Goal: Task Accomplishment & Management: Manage account settings

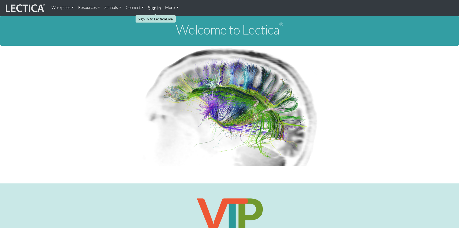
click at [152, 7] on strong "Sign in" at bounding box center [154, 8] width 13 height 6
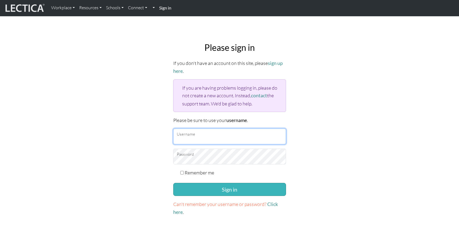
type input "patrikhambraeus"
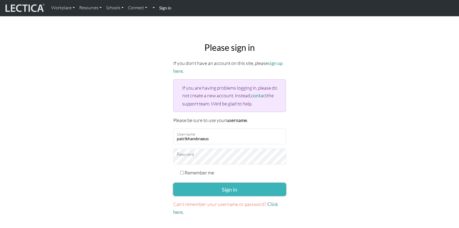
click at [210, 183] on button "Sign in" at bounding box center [229, 189] width 113 height 13
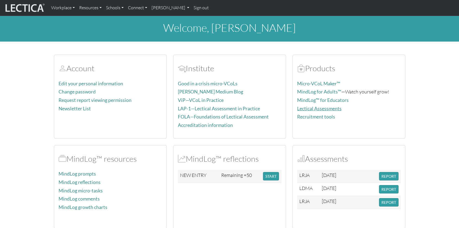
click at [304, 106] on link "Lectical Assessments" at bounding box center [319, 109] width 44 height 6
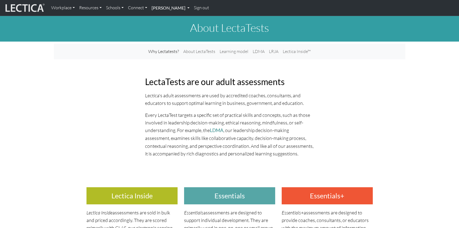
click at [188, 7] on link "Patrik Hambraeus" at bounding box center [170, 7] width 42 height 11
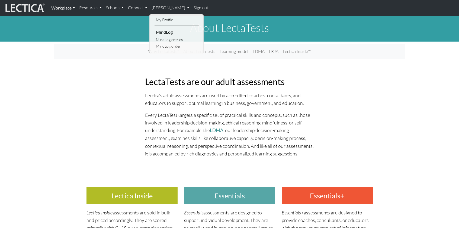
click at [74, 7] on link "Workplace" at bounding box center [63, 7] width 28 height 11
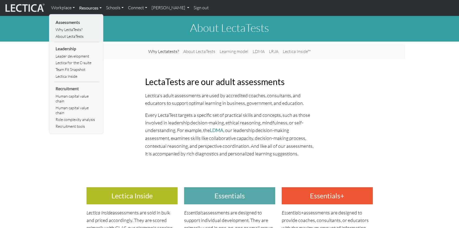
click at [103, 7] on link "Resources" at bounding box center [90, 7] width 27 height 11
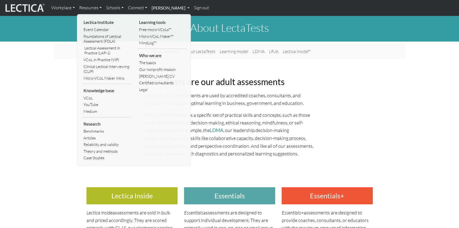
click at [169, 8] on link "[PERSON_NAME]" at bounding box center [170, 7] width 42 height 11
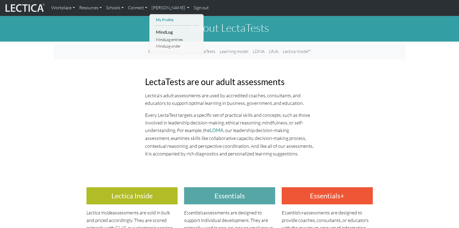
click at [166, 18] on link "My Profile" at bounding box center [177, 20] width 45 height 7
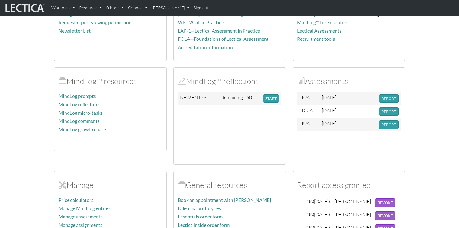
scroll to position [77, 0]
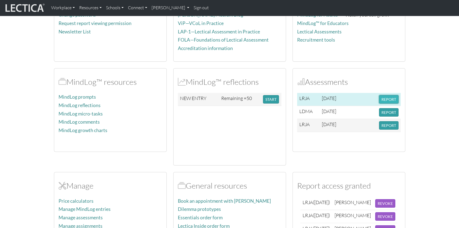
click at [386, 99] on button "REPORT" at bounding box center [389, 99] width 20 height 8
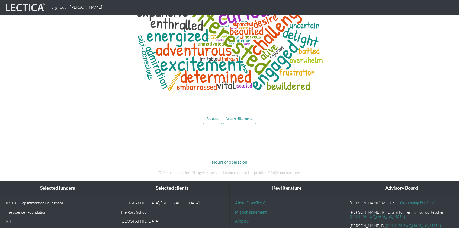
scroll to position [2044, 0]
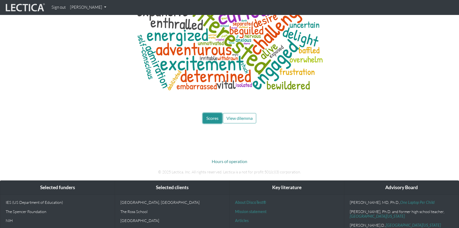
click at [208, 115] on span "Scores" at bounding box center [212, 117] width 12 height 5
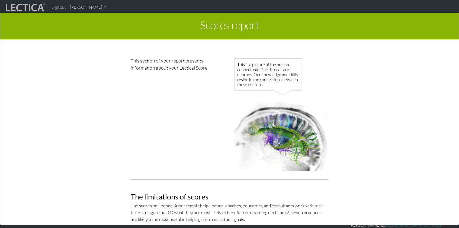
scroll to position [0, 0]
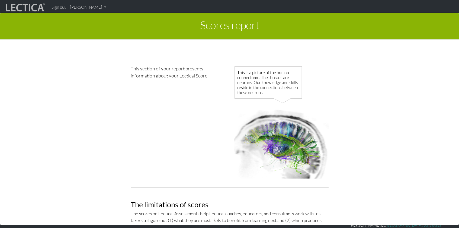
click at [97, 9] on div "Scores report × This section of your report presents information about your Lec…" at bounding box center [229, 119] width 459 height 228
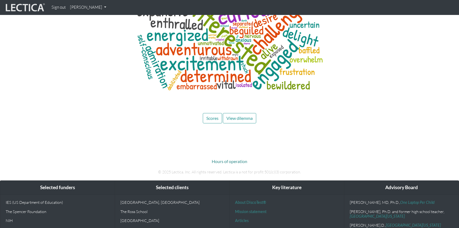
click at [106, 8] on link "[PERSON_NAME]" at bounding box center [88, 7] width 41 height 11
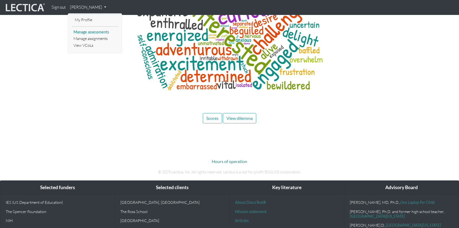
click at [101, 31] on link "Manage assessments" at bounding box center [95, 32] width 46 height 7
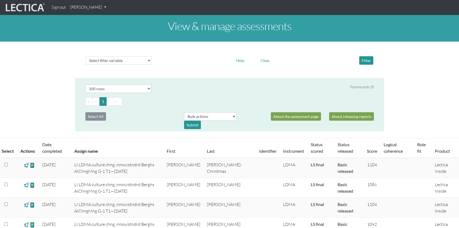
select select "100"
click at [149, 60] on select "Select filter variable Assignment name Date started Date completed First name G…" at bounding box center [119, 60] width 66 height 8
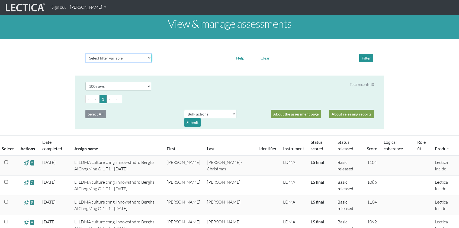
scroll to position [3, 0]
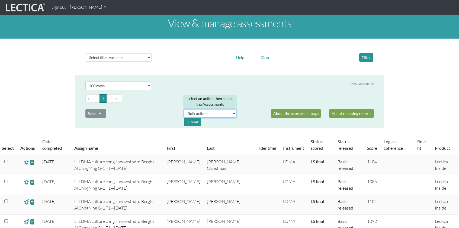
click at [234, 114] on select "Bulk actions download test-taker data" at bounding box center [210, 113] width 52 height 8
click at [149, 56] on select "Select filter variable Assignment name Date started Date completed First name G…" at bounding box center [119, 57] width 66 height 8
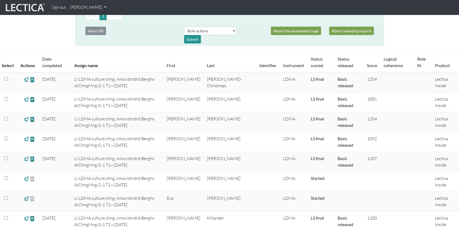
scroll to position [0, 0]
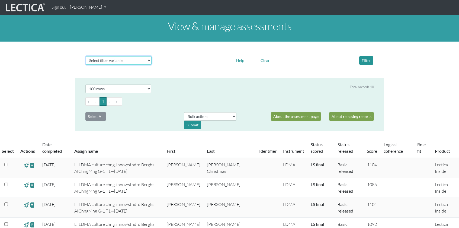
click at [149, 61] on select "Select filter variable Assignment name Date started Date completed First name G…" at bounding box center [119, 60] width 66 height 8
click at [104, 7] on link "[PERSON_NAME]" at bounding box center [88, 7] width 41 height 11
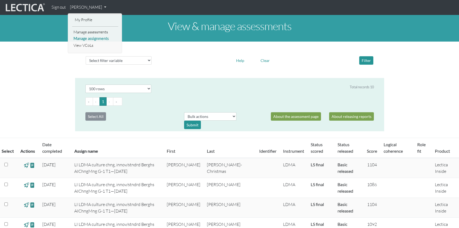
click at [101, 39] on link "Manage assignments" at bounding box center [95, 38] width 46 height 7
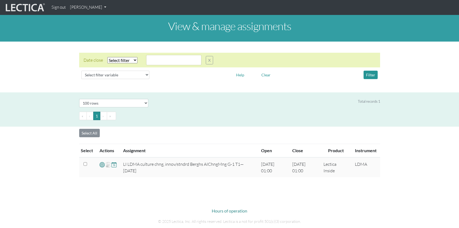
select select "100"
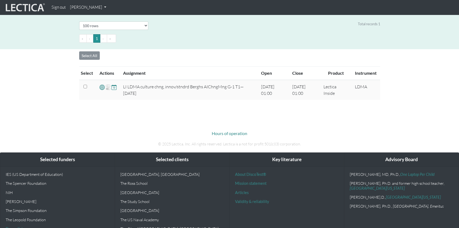
scroll to position [94, 0]
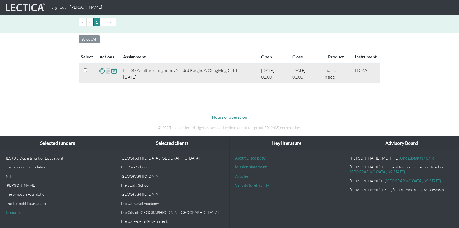
click at [100, 71] on span at bounding box center [102, 71] width 5 height 6
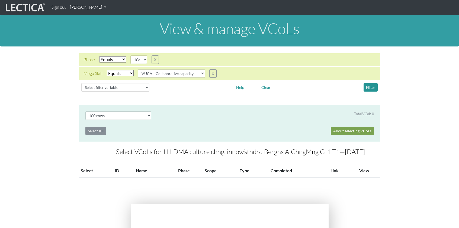
select select "100"
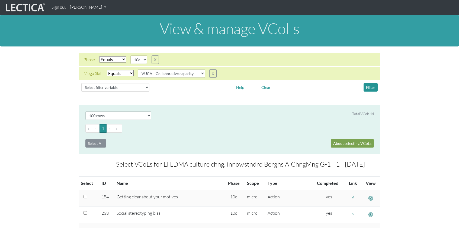
click at [98, 7] on link "[PERSON_NAME]" at bounding box center [88, 7] width 41 height 11
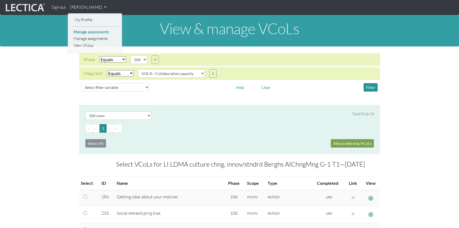
click at [98, 30] on link "Manage assessments" at bounding box center [95, 32] width 46 height 7
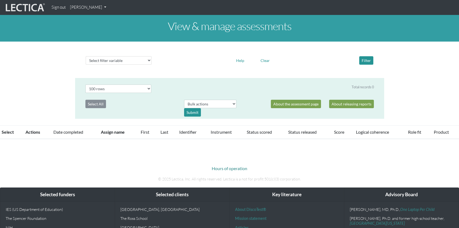
select select "100"
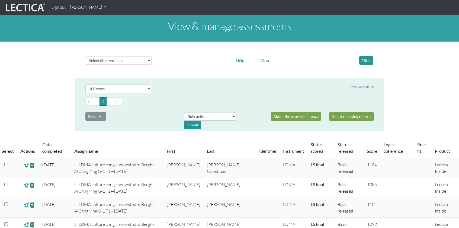
scroll to position [1, 0]
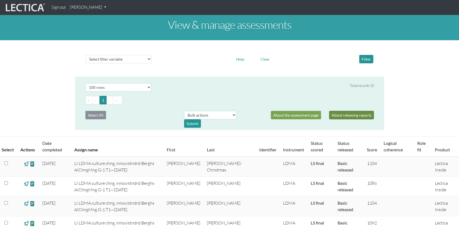
click at [359, 115] on link "About releasing reports" at bounding box center [351, 115] width 45 height 8
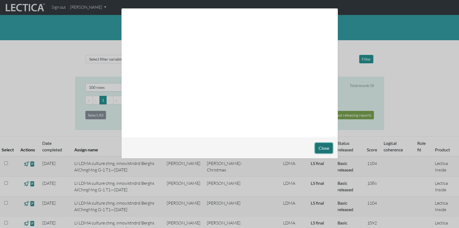
click at [323, 146] on button "Close" at bounding box center [324, 148] width 18 height 10
